Goal: Task Accomplishment & Management: Manage account settings

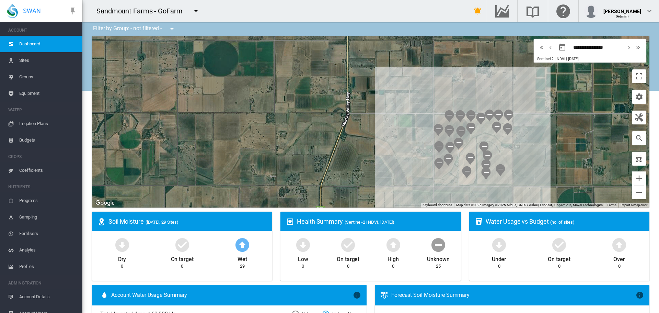
click at [23, 68] on span "Sites" at bounding box center [48, 60] width 58 height 16
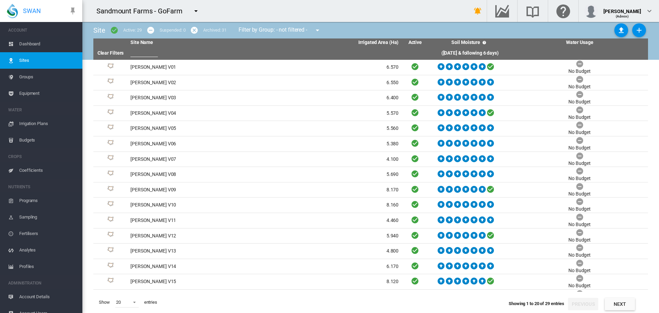
click at [36, 41] on span "Dashboard" at bounding box center [48, 44] width 58 height 16
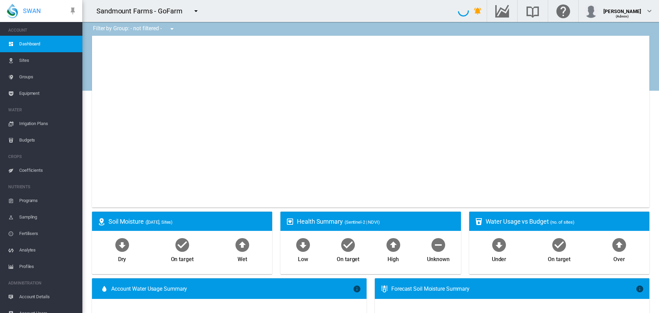
type input "**********"
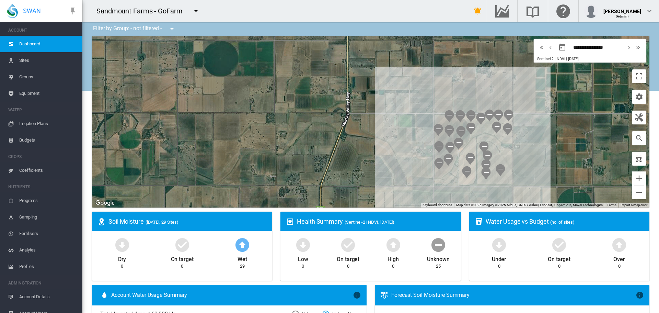
click at [21, 62] on span "Sites" at bounding box center [48, 60] width 58 height 16
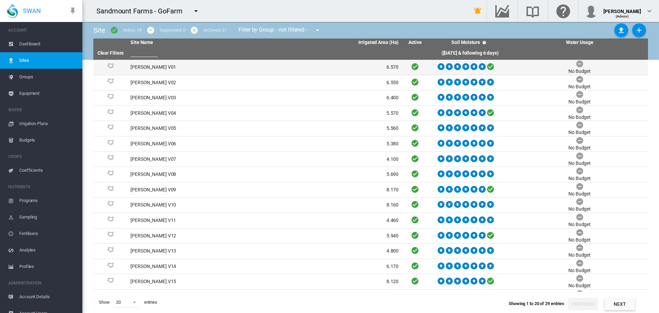
click at [157, 65] on td "[PERSON_NAME] V01" at bounding box center [196, 67] width 137 height 15
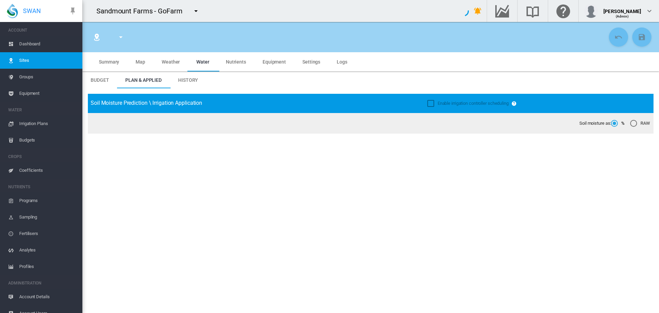
type input "**********"
type input "****"
type input "*********"
type input "***"
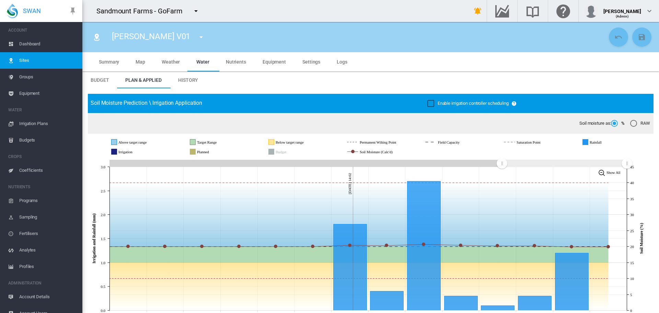
click at [51, 168] on span "Coefficients" at bounding box center [48, 170] width 58 height 16
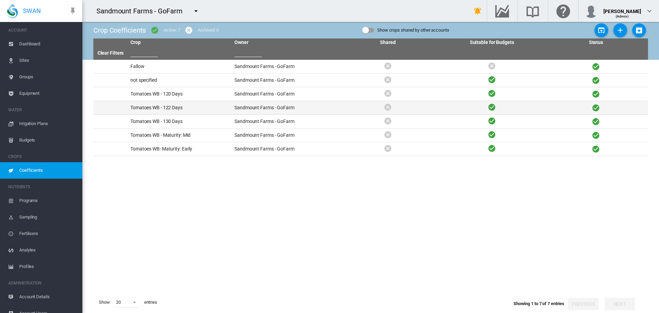
click at [235, 107] on td "Sandmount Farms - GoFarm" at bounding box center [284, 107] width 104 height 13
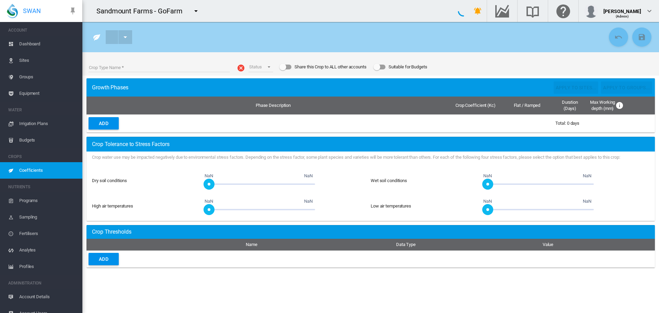
type input "**********"
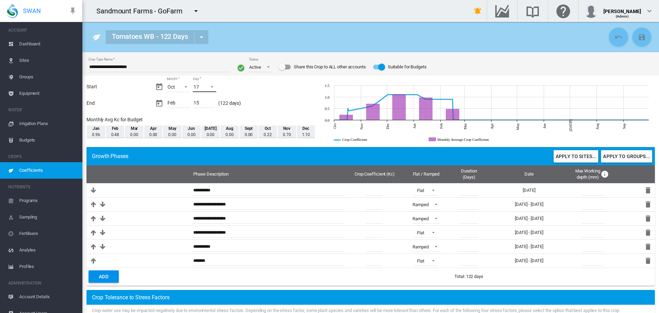
click at [208, 86] on span "Day: 17" at bounding box center [210, 86] width 8 height 6
click at [205, 97] on md-option "08" at bounding box center [210, 98] width 47 height 16
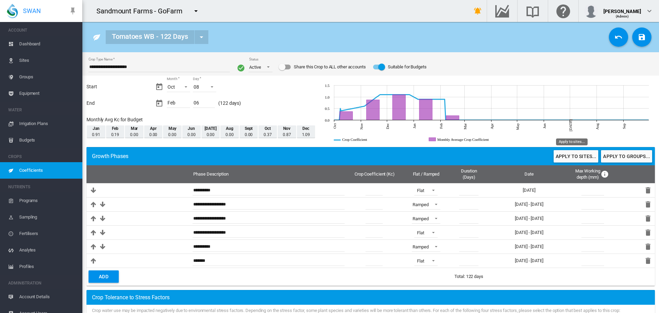
click at [439, 161] on button "Apply to sites..." at bounding box center [576, 156] width 45 height 12
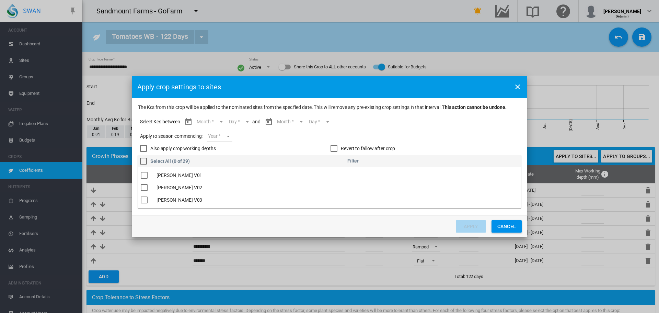
click at [219, 122] on md-select "Month Oct Nov Dec Jan Feb" at bounding box center [210, 122] width 29 height 10
click at [219, 122] on md-option "Oct" at bounding box center [215, 122] width 47 height 16
click at [238, 124] on md-select "Day 08 09 10 11 12 13 14 15 16 17 18 19 20 21 22 23 24 25 26 27 28 29 30 31" at bounding box center [234, 122] width 24 height 10
click at [242, 125] on md-option "08" at bounding box center [241, 122] width 47 height 16
click at [214, 139] on md-select "Year [DATE] [CREDIT_CARD_NUMBER]" at bounding box center [219, 136] width 25 height 10
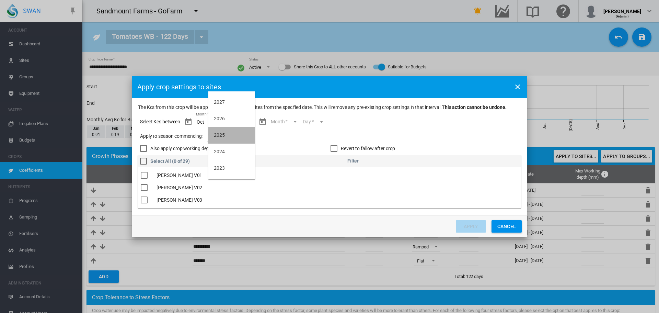
click at [229, 135] on md-option "2025" at bounding box center [231, 135] width 47 height 16
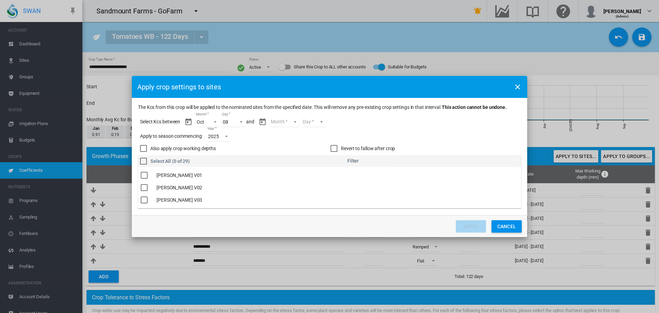
click at [291, 119] on md-select "Month Oct Nov Dec Jan Feb" at bounding box center [284, 122] width 29 height 10
click at [298, 183] on md-option "Feb" at bounding box center [289, 188] width 47 height 16
click at [316, 119] on md-select "Day 01 02 03 04 05 06" at bounding box center [308, 122] width 24 height 10
click at [315, 193] on md-option "06" at bounding box center [315, 193] width 47 height 16
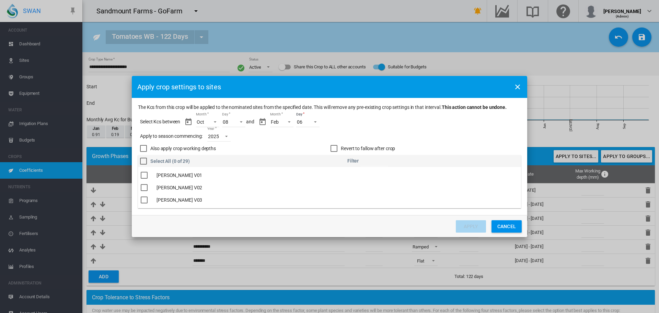
click at [375, 164] on input "The Kcs ..." at bounding box center [373, 161] width 27 height 10
type input "**"
click at [146, 172] on div "The Kcs ..." at bounding box center [144, 175] width 7 height 7
click at [439, 216] on button "Apply" at bounding box center [471, 226] width 30 height 12
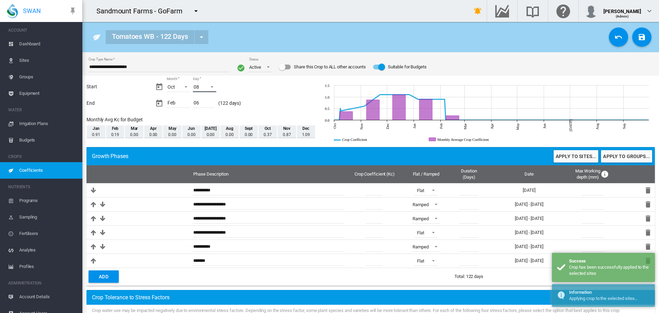
click at [202, 85] on span "08" at bounding box center [199, 87] width 11 height 7
click at [202, 102] on md-option "09" at bounding box center [210, 103] width 47 height 16
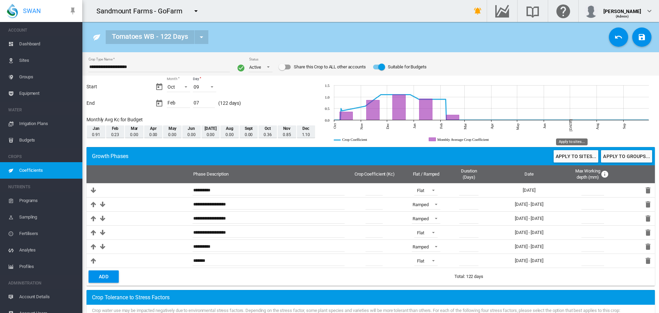
click at [439, 159] on button "Apply to sites..." at bounding box center [576, 156] width 45 height 12
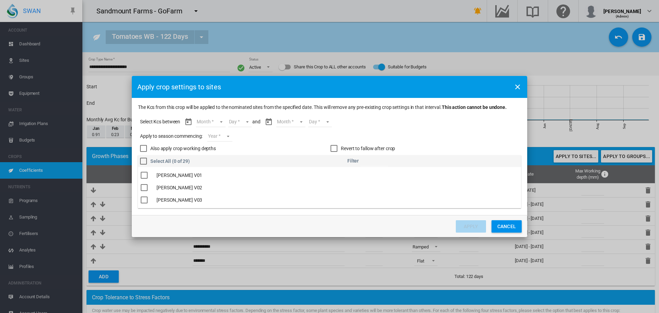
click at [222, 123] on md-select "Month Oct Nov Dec Jan Feb" at bounding box center [210, 122] width 29 height 10
click at [222, 123] on md-option "Oct" at bounding box center [215, 122] width 47 height 16
click at [232, 123] on md-select "Day 09 10 11 12 13 14 15 16 17 18 19 20 21 22 23 24 25 26 27 28 29 30 31" at bounding box center [234, 122] width 24 height 10
click at [232, 123] on md-option "09" at bounding box center [241, 122] width 47 height 16
click at [213, 137] on md-select "Year [DATE] [CREDIT_CARD_NUMBER]" at bounding box center [219, 136] width 25 height 10
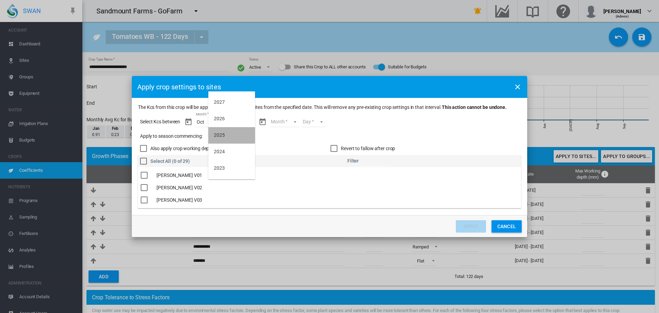
click at [213, 137] on md-option "2025" at bounding box center [231, 135] width 47 height 16
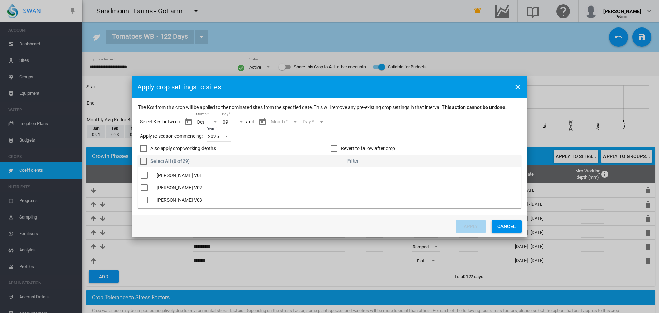
click at [293, 117] on div "Month Month Oct Nov Dec Jan Feb * Day Day *" at bounding box center [292, 121] width 68 height 17
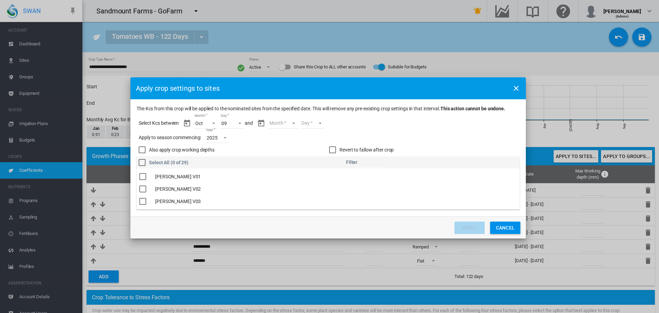
click at [291, 120] on md-select "Month Oct Nov Dec Jan Feb" at bounding box center [283, 123] width 29 height 10
click at [296, 191] on md-option "Feb" at bounding box center [287, 189] width 47 height 16
click at [312, 122] on md-select "Day 01 02 03 04 05 06 07" at bounding box center [307, 123] width 24 height 10
click at [314, 194] on md-option "07" at bounding box center [313, 195] width 47 height 16
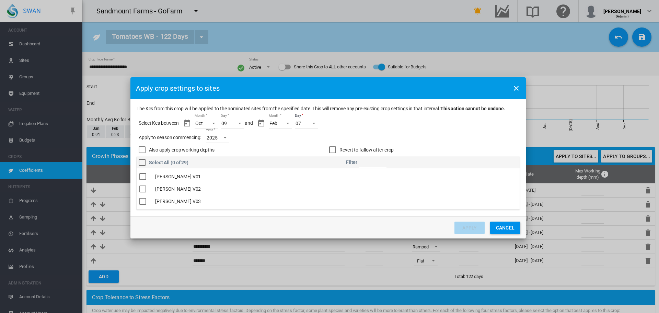
click at [376, 164] on input "The Kcs ..." at bounding box center [372, 162] width 27 height 10
click at [142, 177] on div "The Kcs ..." at bounding box center [142, 176] width 7 height 7
click at [378, 165] on input "**" at bounding box center [372, 162] width 27 height 10
type input "**"
click at [144, 176] on div "The Kcs ..." at bounding box center [142, 176] width 7 height 7
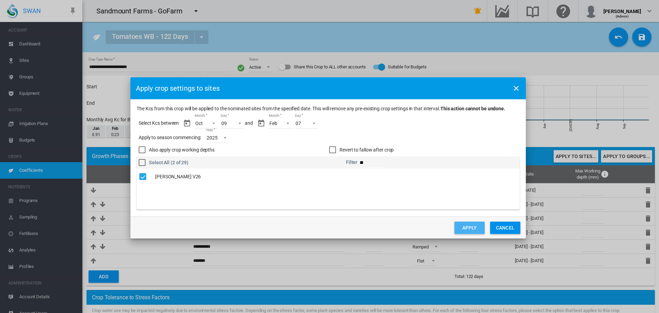
click at [439, 216] on button "Apply" at bounding box center [469, 227] width 30 height 12
